Goal: Task Accomplishment & Management: Manage account settings

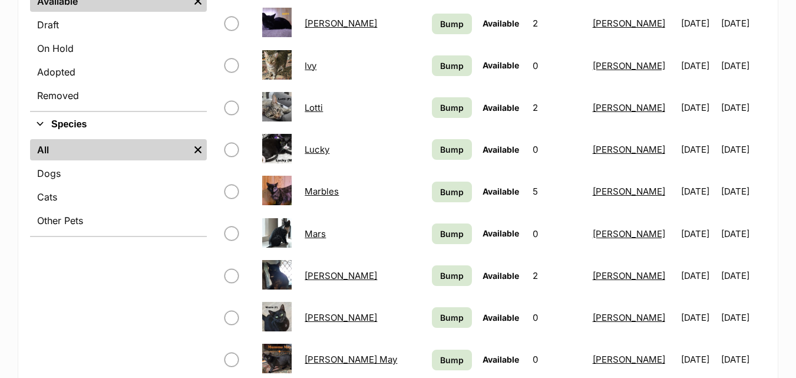
scroll to position [413, 0]
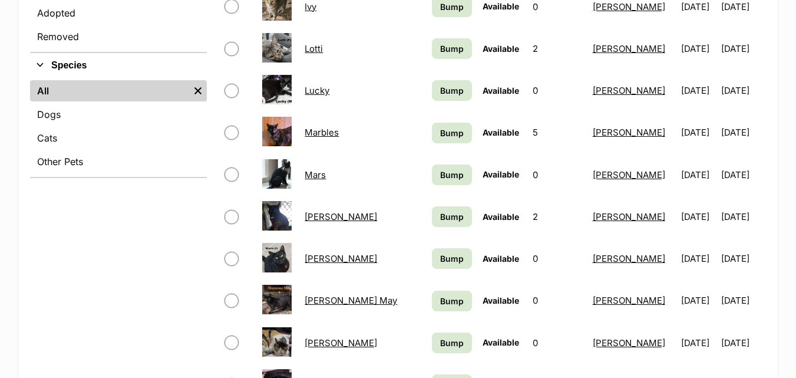
click at [330, 258] on link "[PERSON_NAME]" at bounding box center [341, 258] width 73 height 11
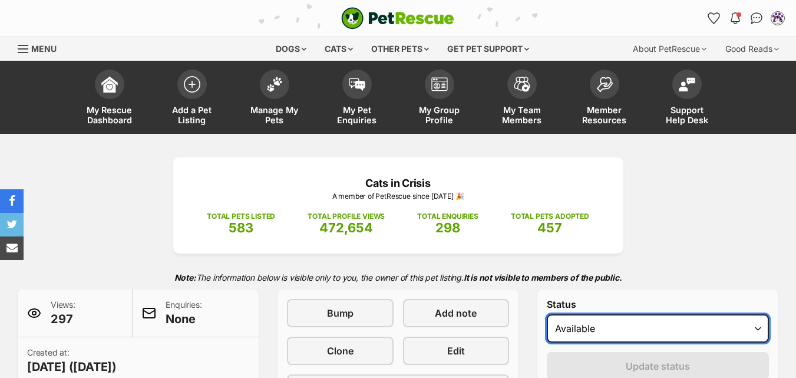
click at [597, 327] on select "Draft Available On hold Adopted" at bounding box center [658, 328] width 222 height 28
select select "rehomed"
click at [547, 314] on select "Draft Available On hold Adopted" at bounding box center [658, 328] width 222 height 28
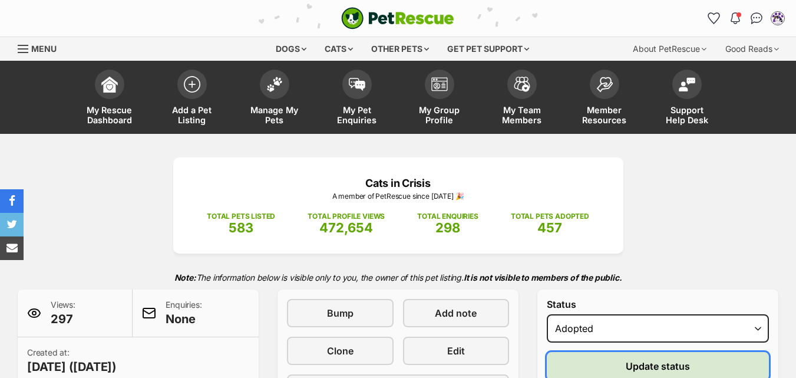
click at [606, 359] on button "Update status" at bounding box center [658, 366] width 222 height 28
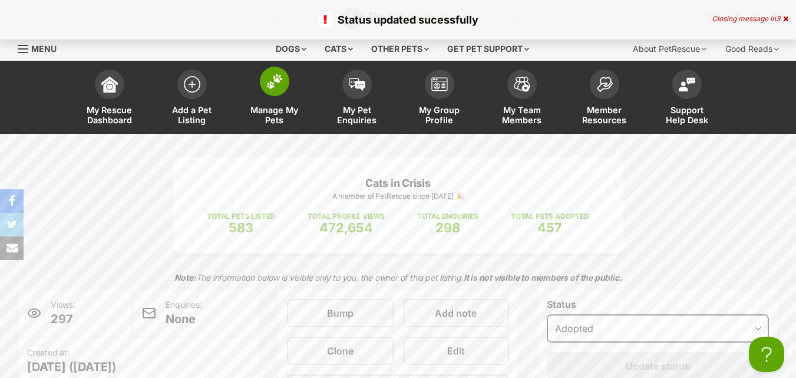
click at [279, 106] on span "Manage My Pets" at bounding box center [274, 115] width 53 height 20
